Goal: Task Accomplishment & Management: Manage account settings

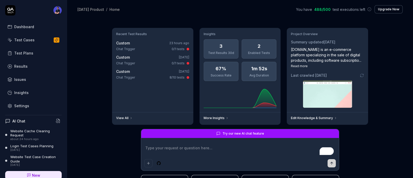
click at [26, 41] on div "Test Cases" at bounding box center [24, 39] width 20 height 5
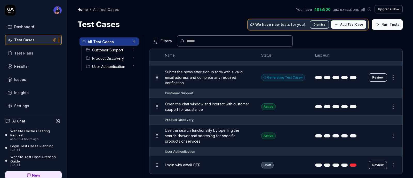
click at [97, 26] on h1 "Test Cases" at bounding box center [98, 25] width 42 height 12
click at [87, 25] on h1 "Test Cases" at bounding box center [98, 25] width 42 height 12
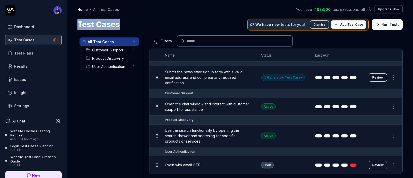
click at [87, 25] on h1 "Test Cases" at bounding box center [98, 25] width 42 height 12
copy div "Test Cases"
click at [115, 92] on div "All Test Cases 4 Customer Support 1 Product Discovery 1 User Authentication 1" at bounding box center [109, 103] width 64 height 136
click at [100, 97] on div "All Test Cases 4 Customer Support 1 Product Discovery 1 User Authentication 1" at bounding box center [109, 103] width 64 height 136
click at [28, 52] on div "Test Plans" at bounding box center [23, 52] width 19 height 5
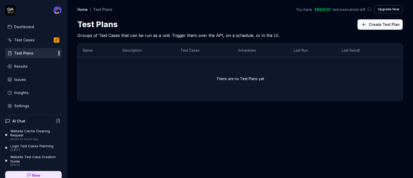
click at [373, 24] on button "Create Test Plan" at bounding box center [380, 24] width 45 height 10
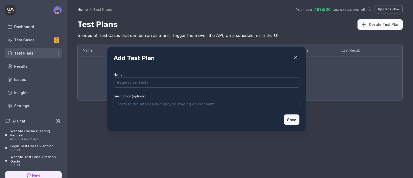
click at [293, 57] on icon "button" at bounding box center [295, 57] width 5 height 5
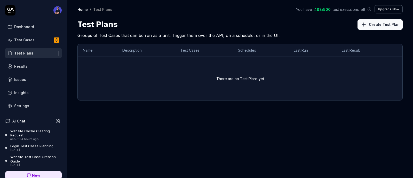
click at [104, 26] on h1 "Test Plans" at bounding box center [97, 25] width 40 height 12
copy h1 "Test Plans"
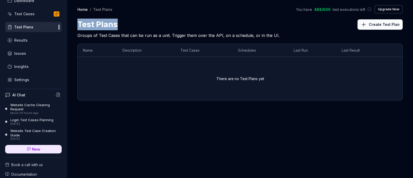
scroll to position [32, 0]
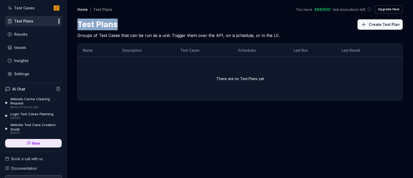
click at [27, 73] on div "Settings" at bounding box center [21, 73] width 15 height 5
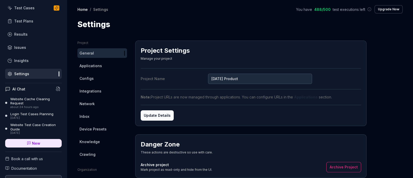
click at [101, 22] on h1 "Settings" at bounding box center [93, 25] width 33 height 12
copy h1 "Settings"
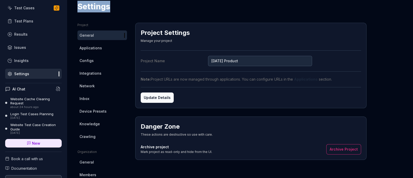
scroll to position [32, 0]
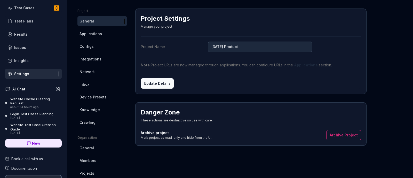
click at [91, 122] on span "Crawling" at bounding box center [88, 122] width 16 height 5
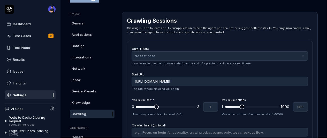
scroll to position [27, 0]
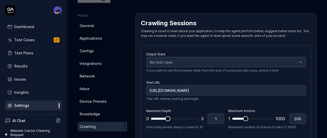
type textarea "*"
